Goal: Communication & Community: Participate in discussion

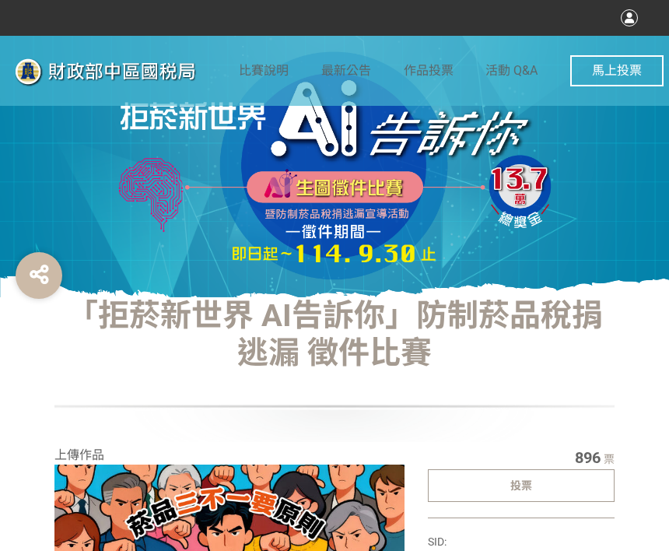
drag, startPoint x: 508, startPoint y: 488, endPoint x: 443, endPoint y: 478, distance: 65.2
click at [507, 489] on div "投票" at bounding box center [521, 485] width 187 height 33
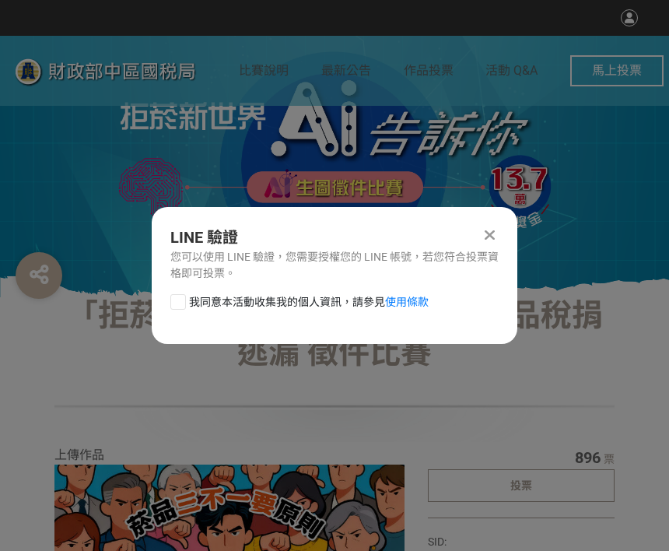
click at [172, 296] on div at bounding box center [178, 302] width 16 height 16
checkbox input "true"
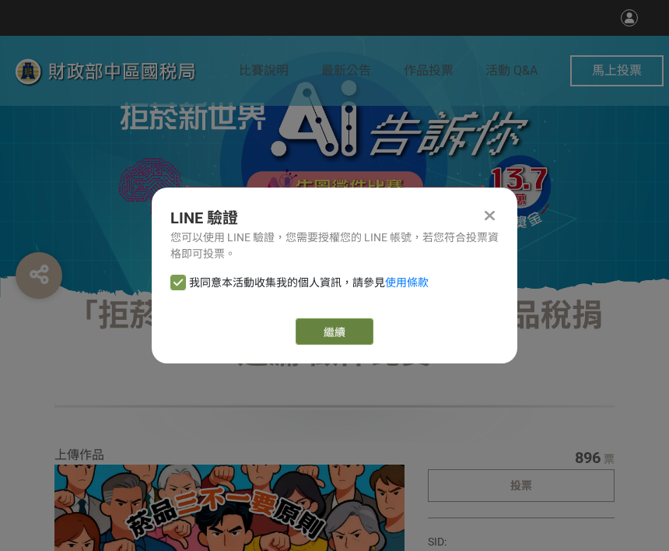
click at [320, 334] on link "繼續" at bounding box center [335, 331] width 78 height 26
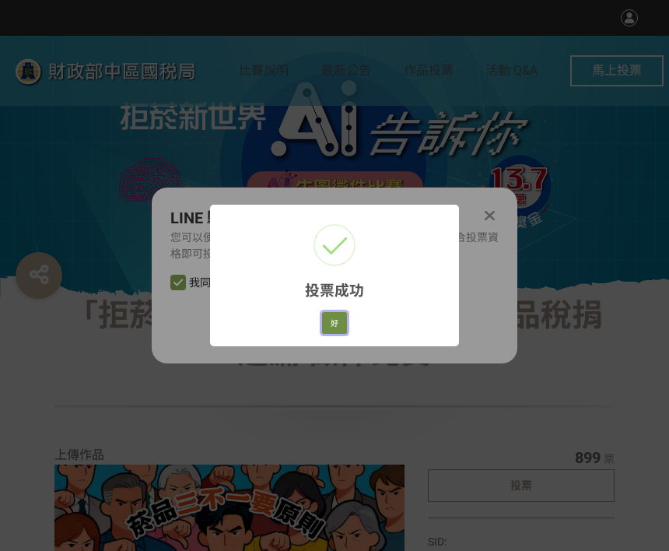
click at [328, 327] on button "好" at bounding box center [334, 323] width 25 height 22
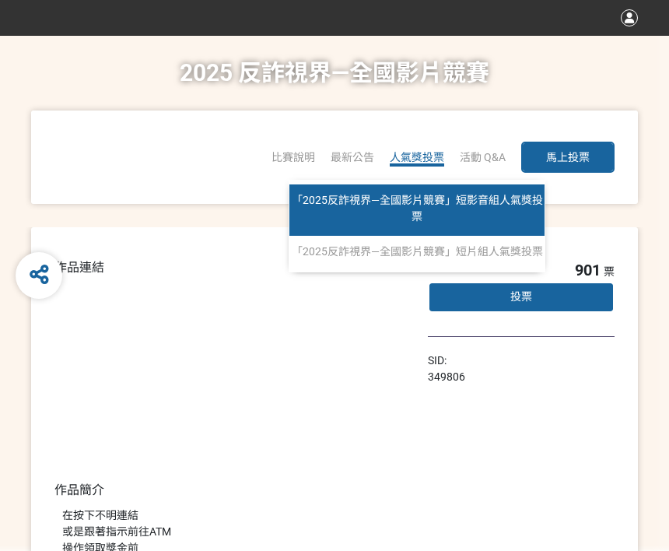
click at [426, 194] on span "「2025反詐視界—全國影片競賽」短影音組人氣獎投票" at bounding box center [417, 208] width 251 height 29
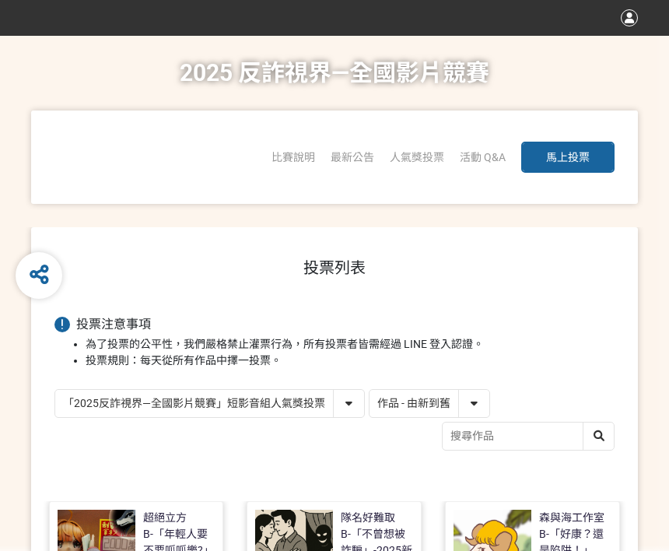
click at [443, 408] on select "作品 - 由新到舊 作品 - 由舊到新 票數 - 由多到少 票數 - 由少到多" at bounding box center [429, 403] width 120 height 27
select select "vote"
click at [369, 390] on select "作品 - 由新到舊 作品 - 由舊到新 票數 - 由多到少 票數 - 由少到多" at bounding box center [429, 403] width 120 height 27
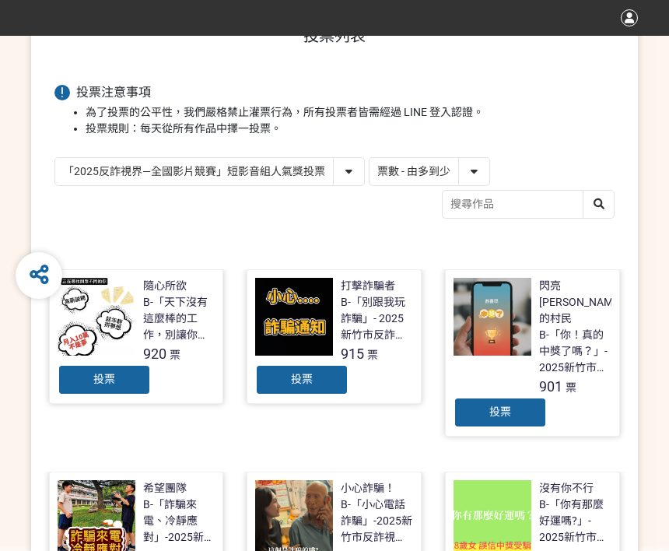
scroll to position [233, 0]
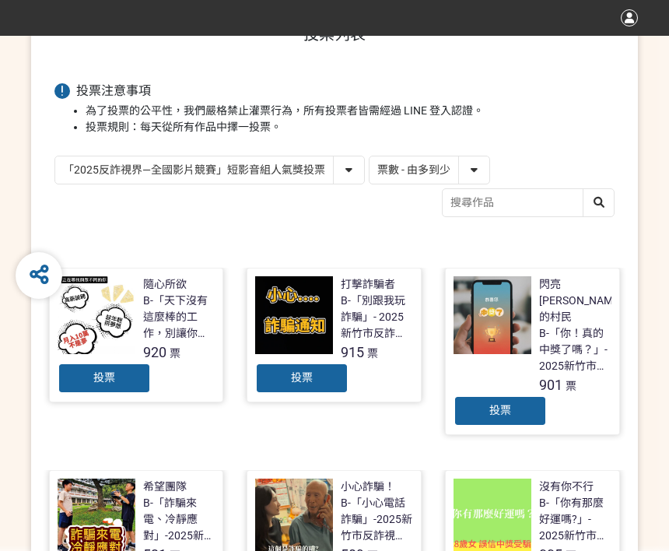
click at [530, 395] on div "投票" at bounding box center [499, 410] width 93 height 31
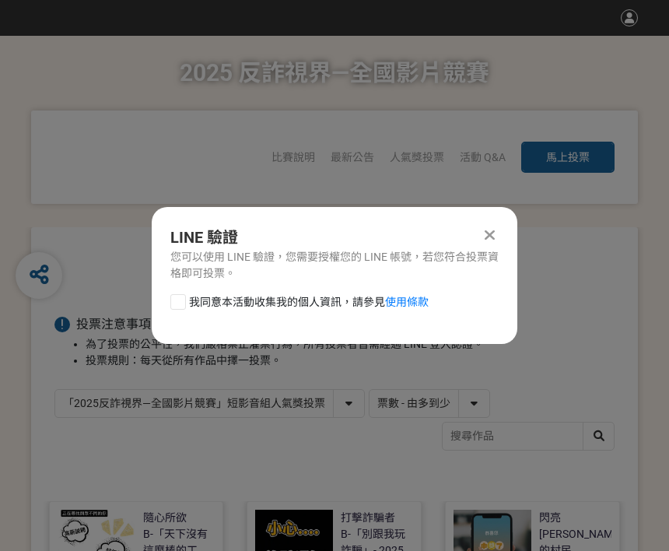
scroll to position [0, 0]
click at [177, 303] on div at bounding box center [178, 302] width 16 height 16
checkbox input "true"
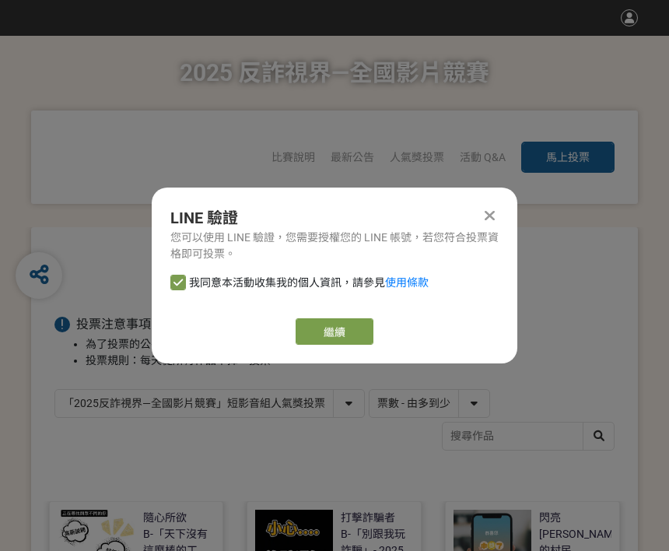
click at [341, 331] on link "繼續" at bounding box center [335, 331] width 78 height 26
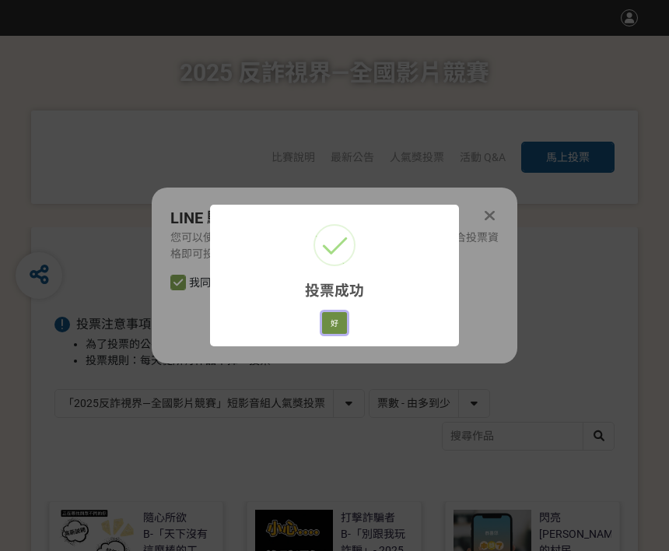
click at [336, 332] on button "好" at bounding box center [334, 323] width 25 height 22
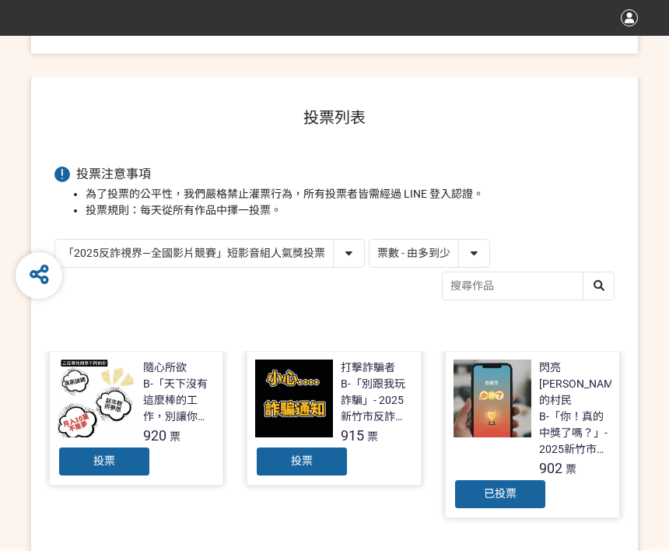
scroll to position [195, 0]
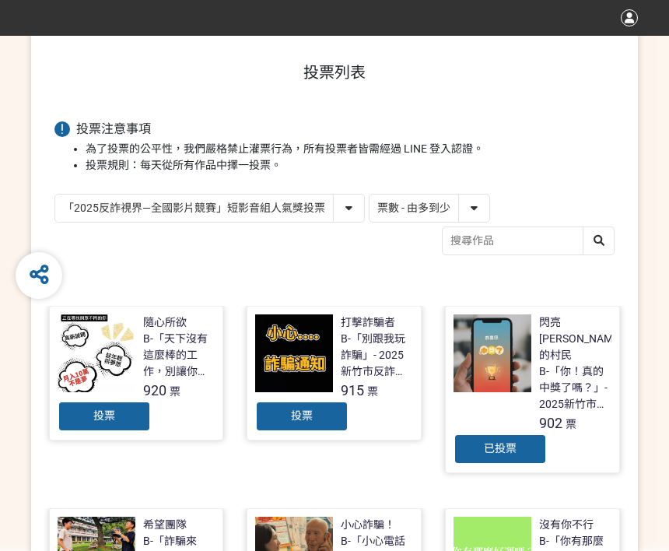
click at [181, 209] on select "「2025反詐視界—全國影片競賽」短影音組人氣獎投票 「2025反詐視界—全國影片競賽」短片組人氣獎投票" at bounding box center [209, 207] width 309 height 27
select select "13146"
click at [55, 194] on select "「2025反詐視界—全國影片競賽」短影音組人氣獎投票 「2025反詐視界—全國影片競賽」短片組人氣獎投票" at bounding box center [209, 207] width 309 height 27
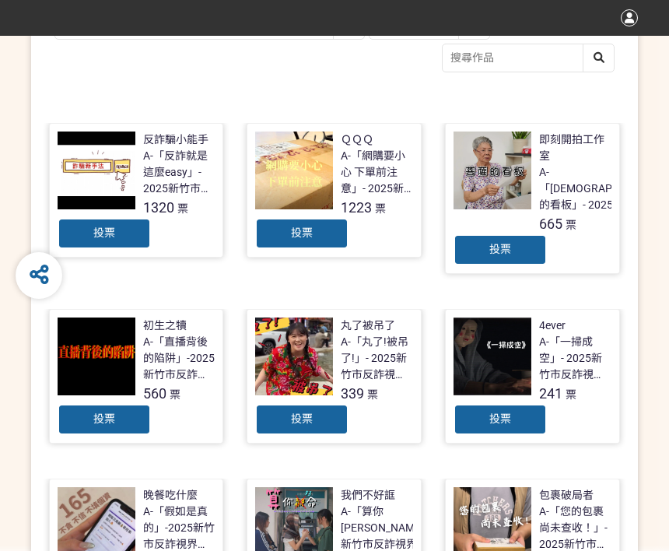
scroll to position [389, 0]
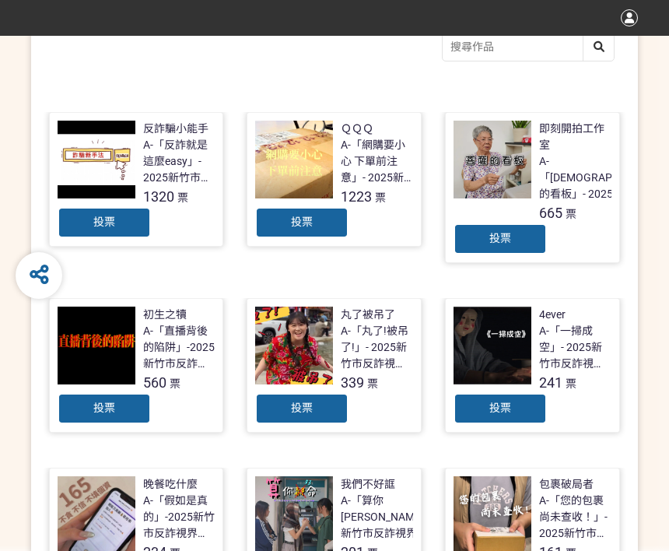
click at [317, 227] on div "投票" at bounding box center [301, 222] width 93 height 31
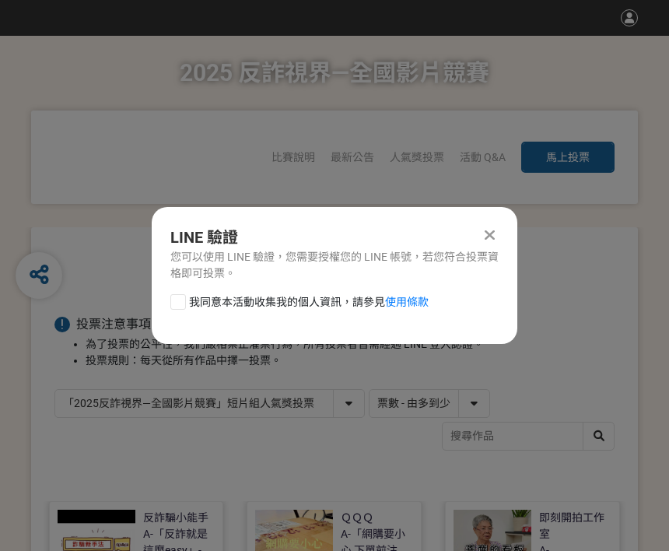
drag, startPoint x: 175, startPoint y: 301, endPoint x: 250, endPoint y: 303, distance: 75.5
click at [180, 299] on div at bounding box center [178, 302] width 16 height 16
checkbox input "true"
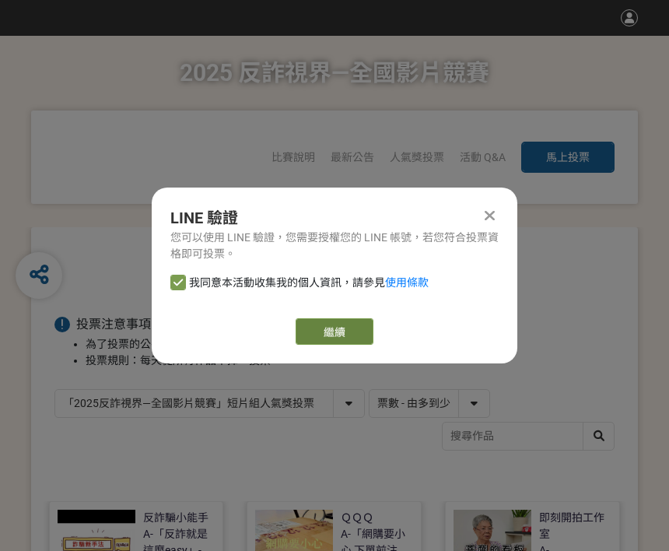
click at [318, 327] on link "繼續" at bounding box center [335, 331] width 78 height 26
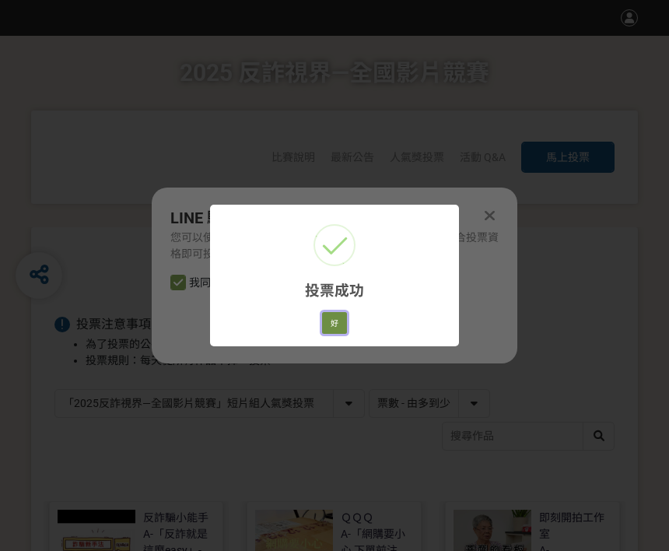
click at [331, 327] on button "好" at bounding box center [334, 323] width 25 height 22
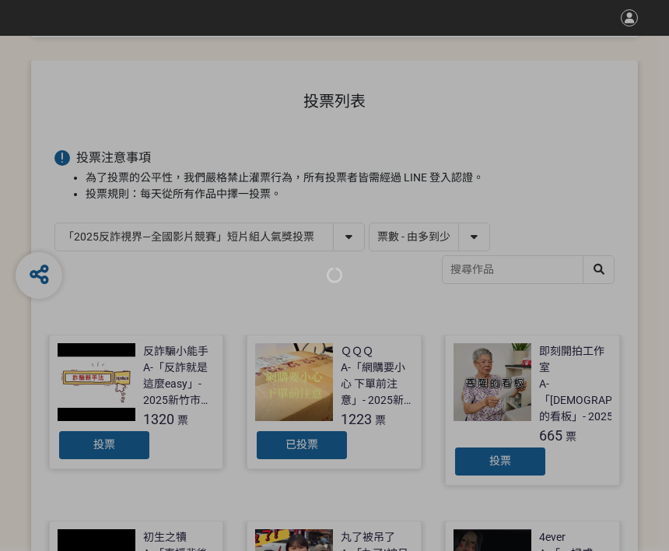
scroll to position [250, 0]
